Goal: Information Seeking & Learning: Learn about a topic

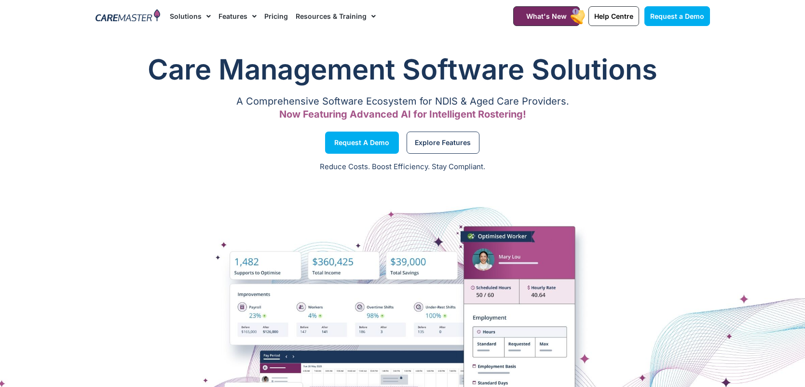
click at [337, 13] on link "Resources & Training" at bounding box center [336, 16] width 80 height 32
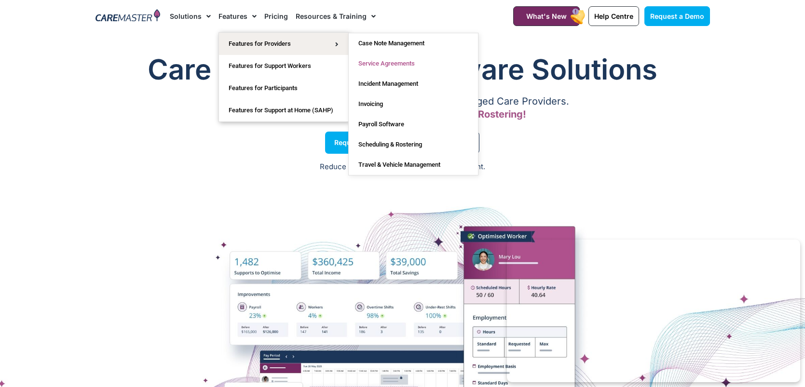
click at [403, 60] on link "Service Agreements" at bounding box center [413, 64] width 129 height 20
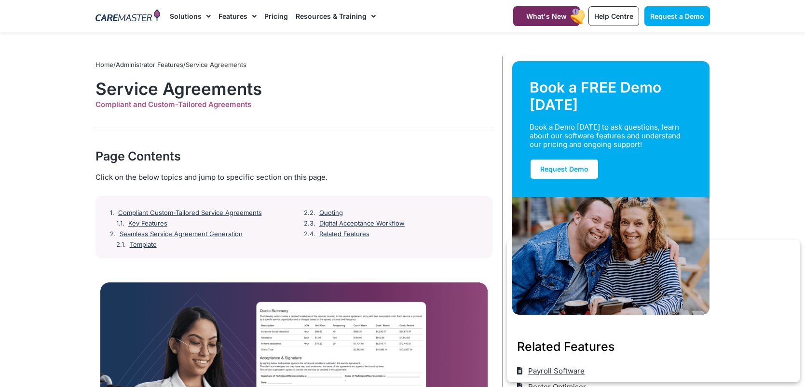
click at [181, 65] on link "Administrator Features" at bounding box center [150, 65] width 68 height 8
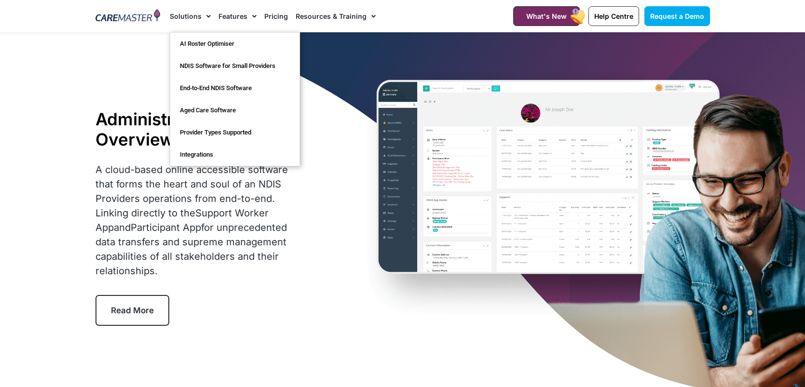
click at [202, 19] on span "Menu" at bounding box center [206, 16] width 9 height 16
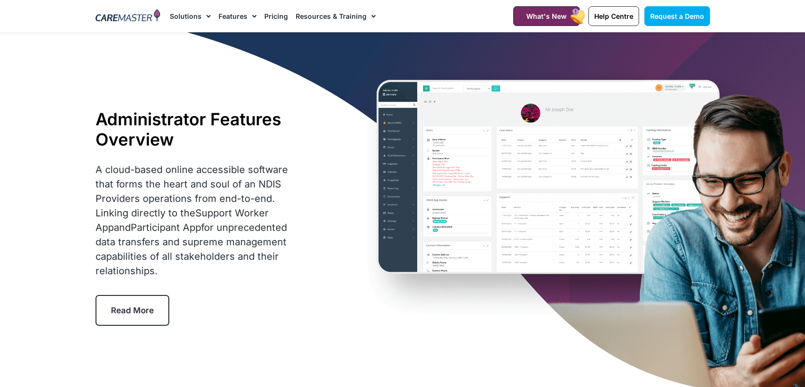
click at [118, 9] on img at bounding box center [127, 16] width 65 height 14
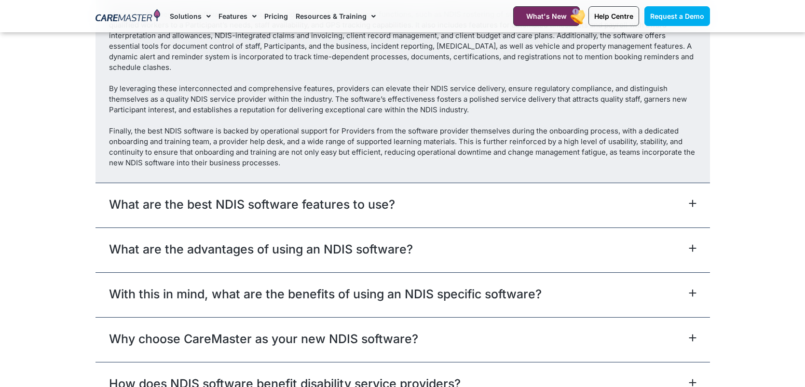
scroll to position [5462, 0]
click at [258, 225] on div "What are the best NDIS software features to use?" at bounding box center [402, 204] width 614 height 45
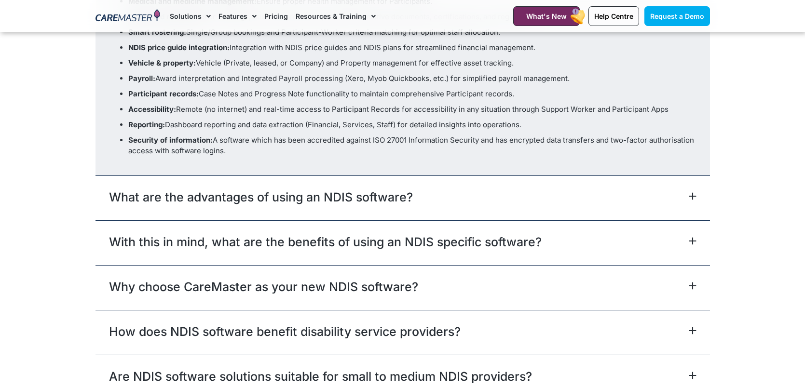
scroll to position [5482, 0]
click at [272, 250] on link "With this in mind, what are the benefits of using an NDIS specific software?" at bounding box center [325, 241] width 433 height 17
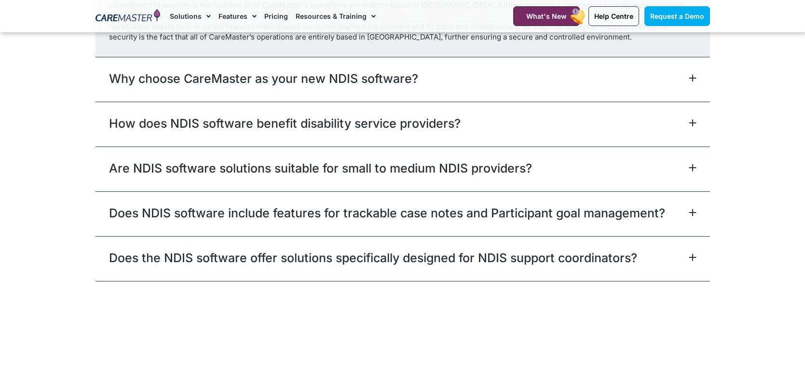
scroll to position [6060, 0]
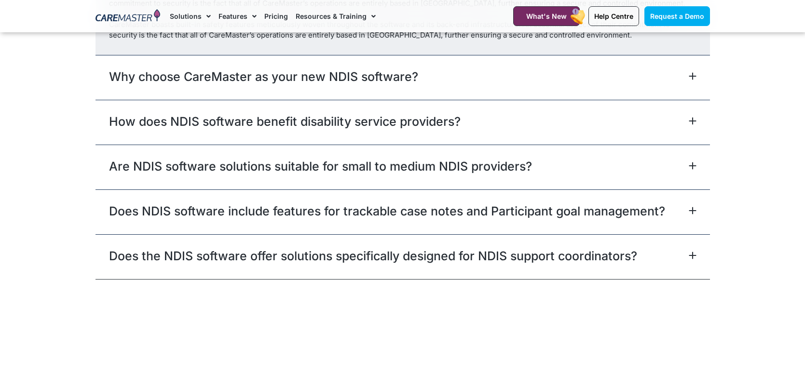
click at [308, 228] on div "Does NDIS software include features for trackable case notes and Participant go…" at bounding box center [402, 212] width 614 height 45
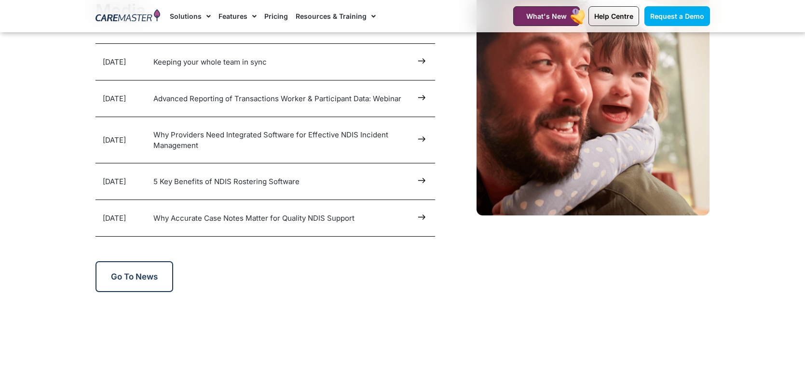
scroll to position [4867, 0]
